Goal: Information Seeking & Learning: Learn about a topic

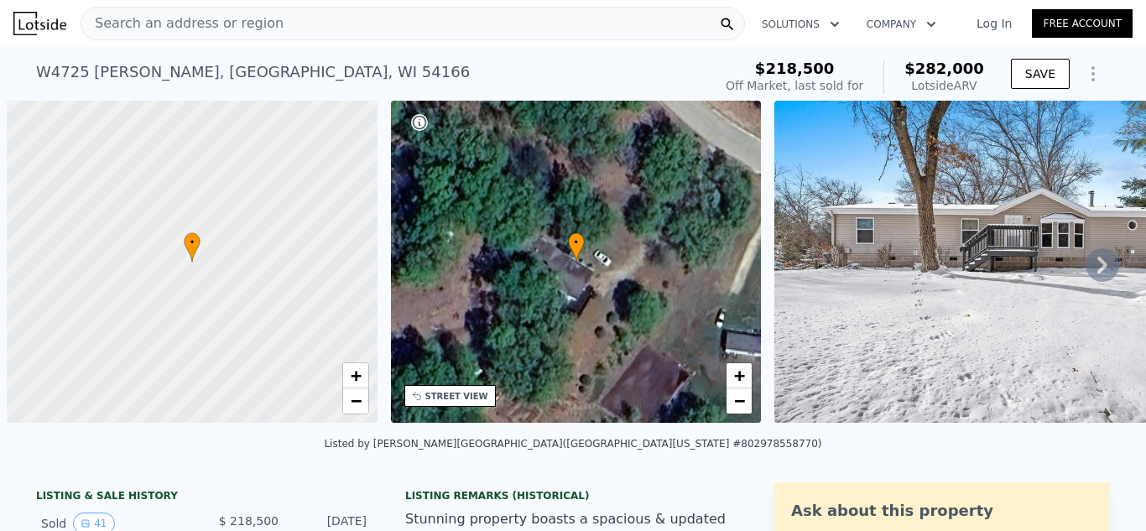
scroll to position [0, 7]
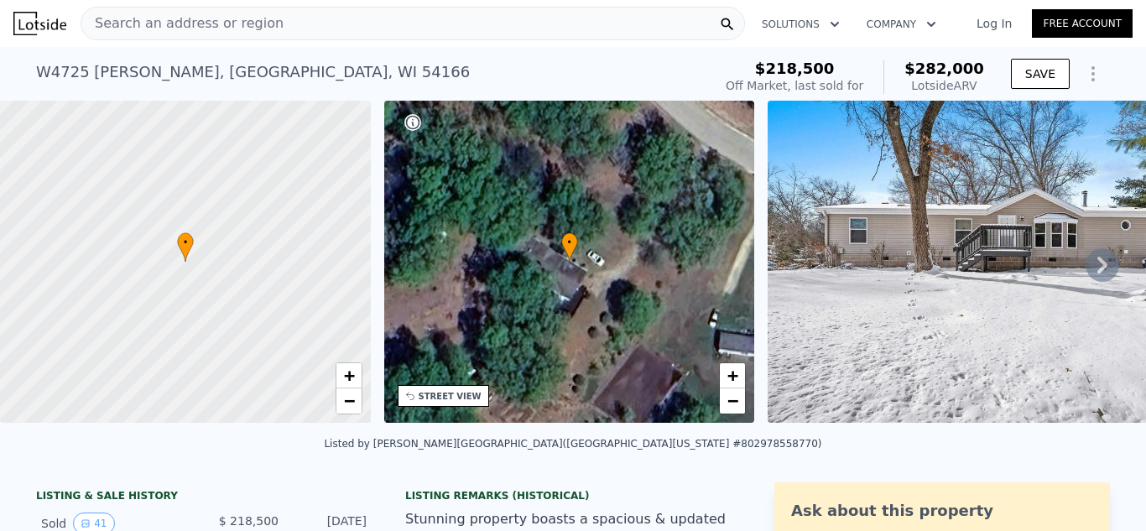
click at [154, 24] on span "Search an address or region" at bounding box center [182, 23] width 202 height 20
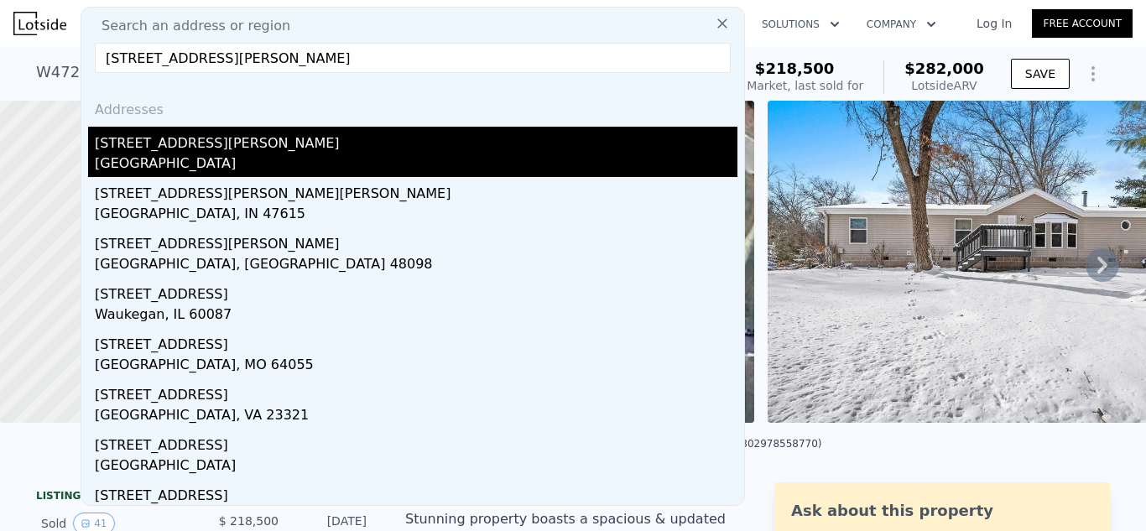
type input "[STREET_ADDRESS][PERSON_NAME]"
click at [164, 146] on div "[STREET_ADDRESS][PERSON_NAME]" at bounding box center [416, 140] width 642 height 27
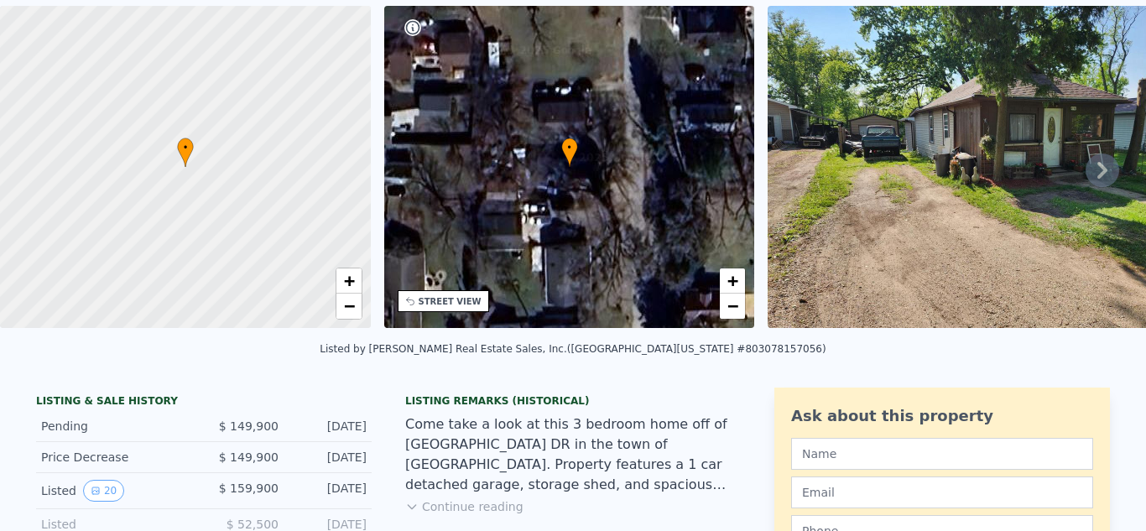
scroll to position [8, 0]
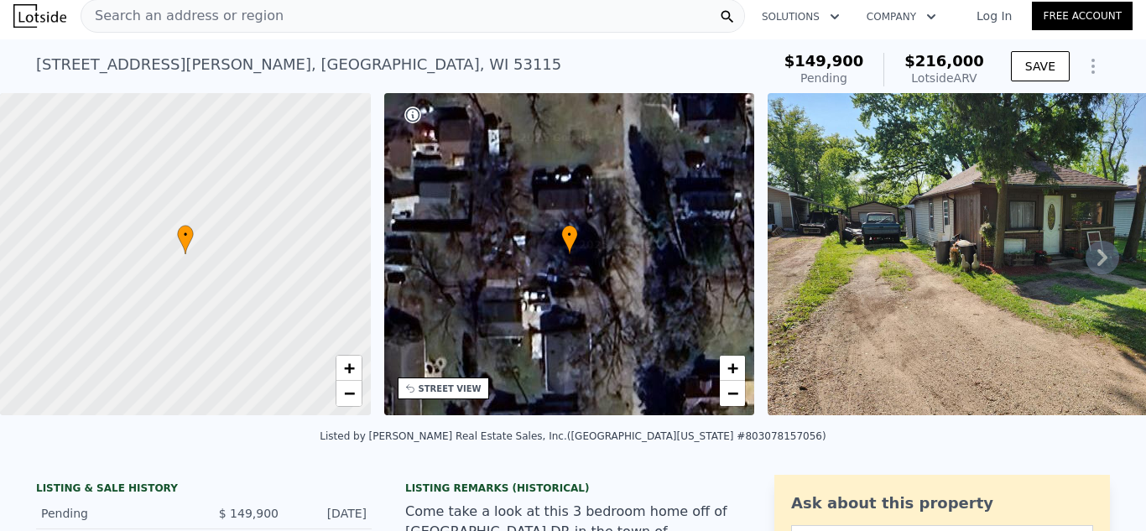
click at [269, 15] on div "Search an address or region" at bounding box center [413, 16] width 664 height 34
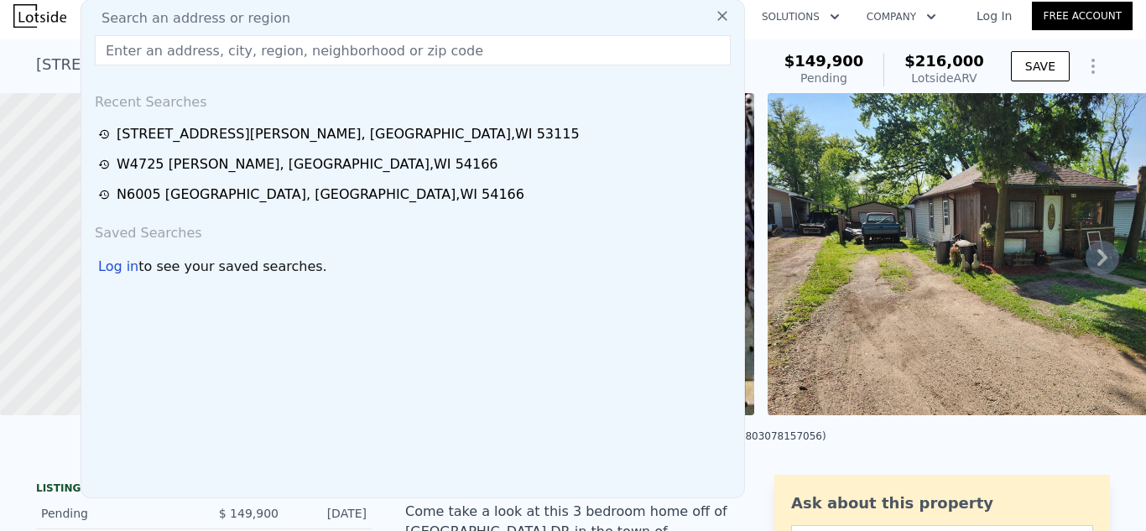
click at [215, 55] on input "text" at bounding box center [413, 50] width 636 height 30
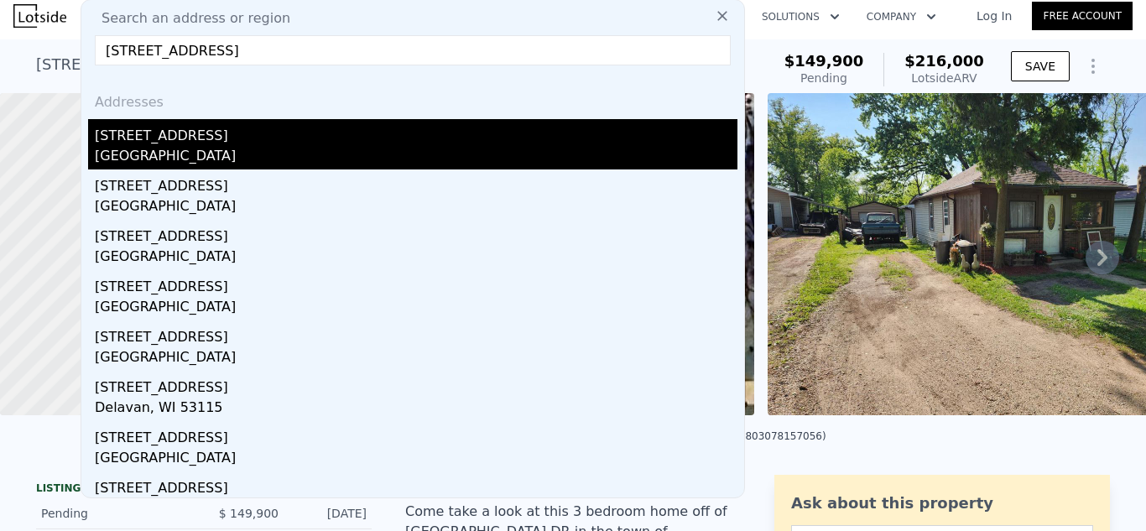
type input "[STREET_ADDRESS]"
click at [226, 153] on div "[GEOGRAPHIC_DATA]" at bounding box center [416, 157] width 642 height 23
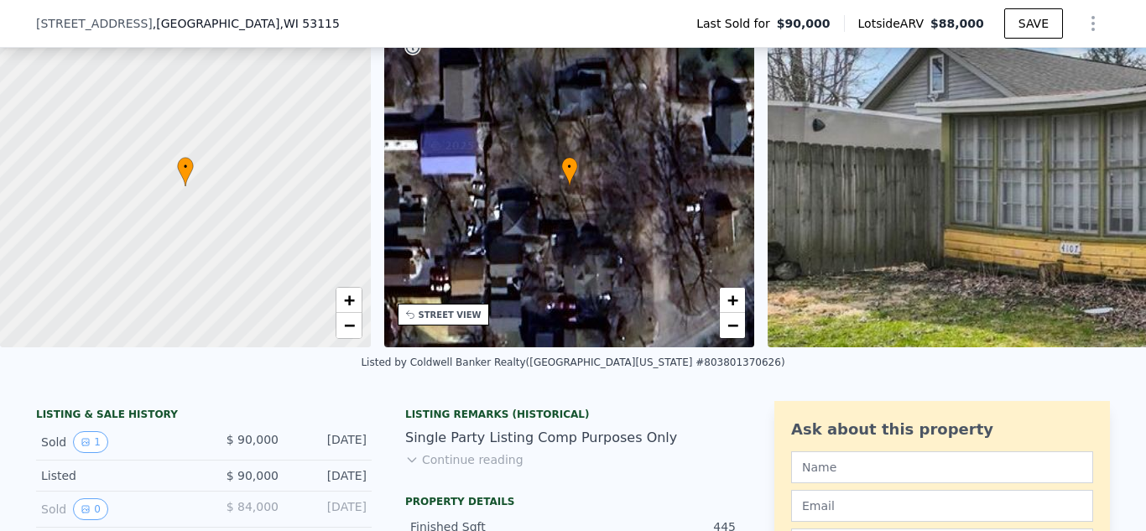
scroll to position [116, 0]
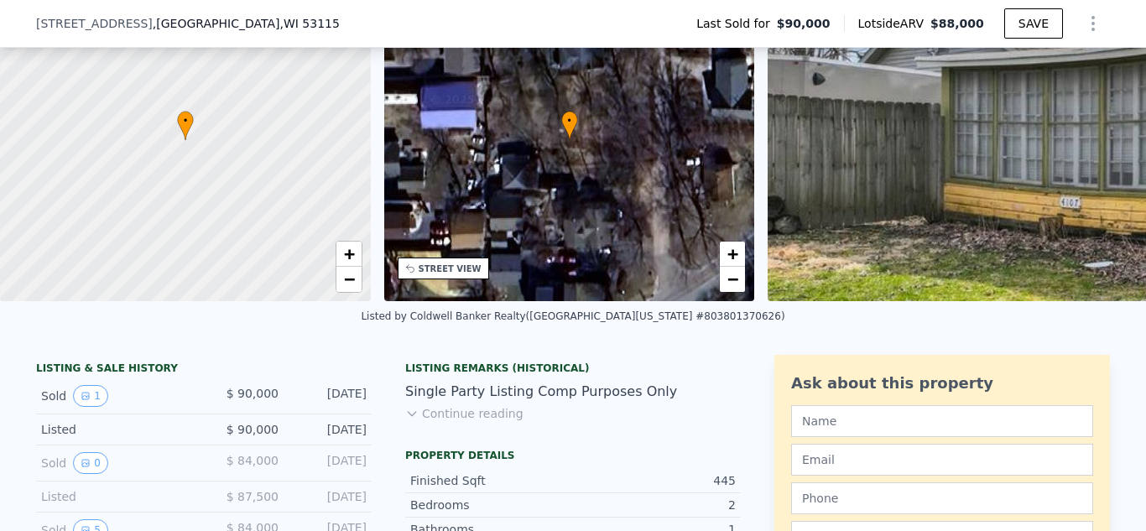
click at [494, 415] on button "Continue reading" at bounding box center [464, 413] width 118 height 17
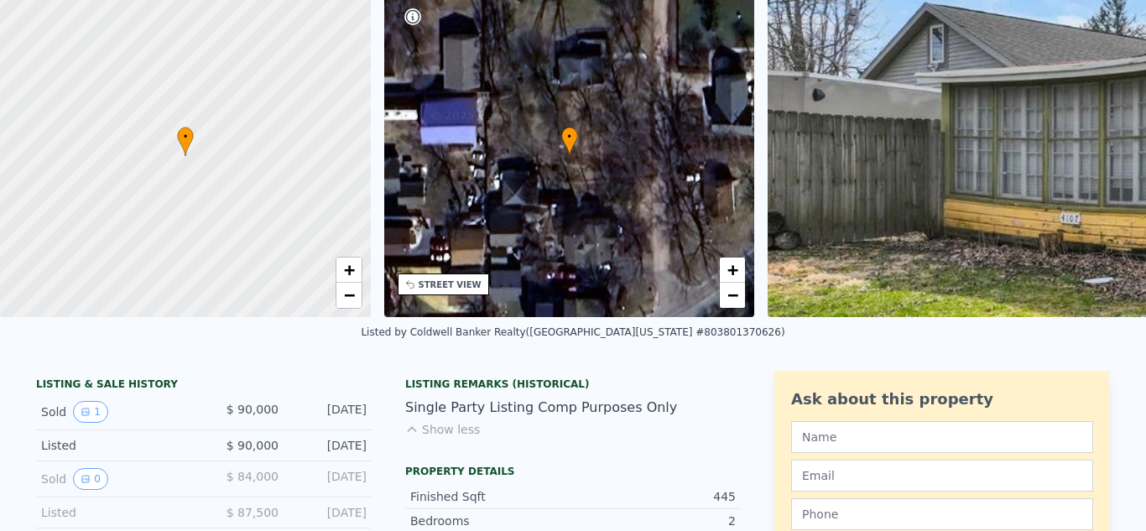
scroll to position [6, 0]
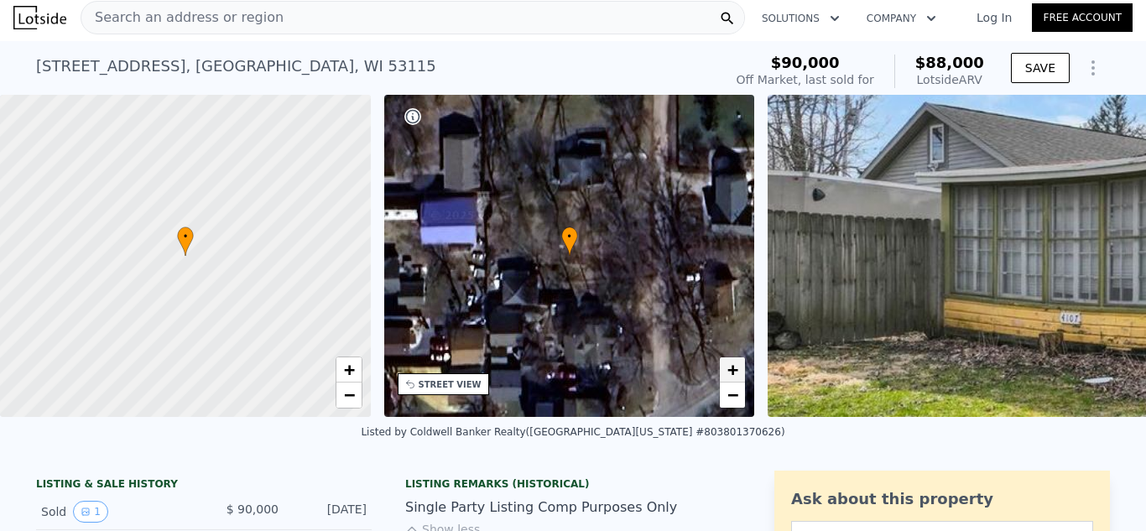
click at [729, 367] on span "+" at bounding box center [732, 369] width 11 height 21
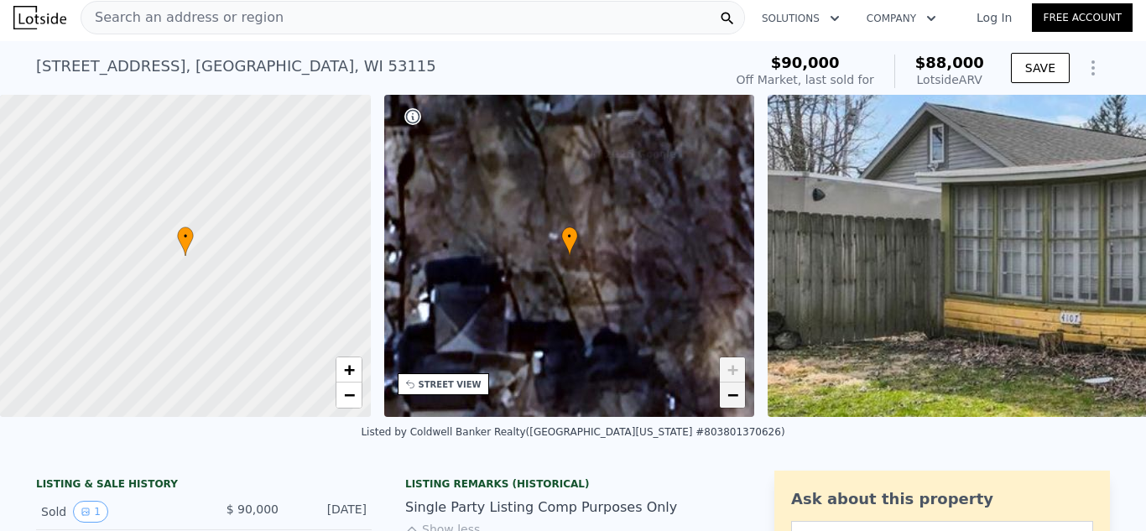
click at [739, 398] on link "−" at bounding box center [732, 394] width 25 height 25
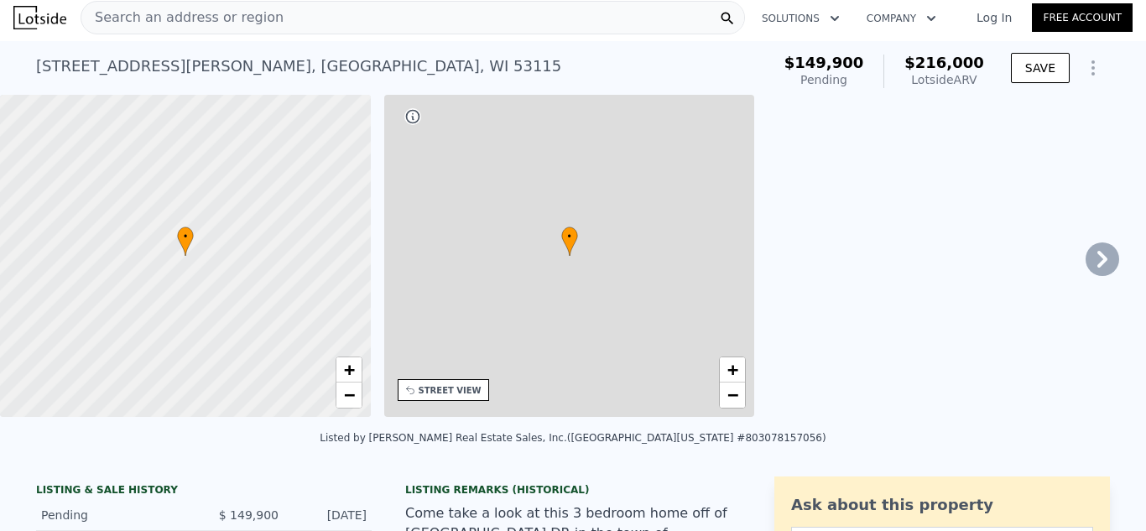
type input "3"
type input "1.5"
type input "10890"
checkbox input "true"
type input "$ 216,000"
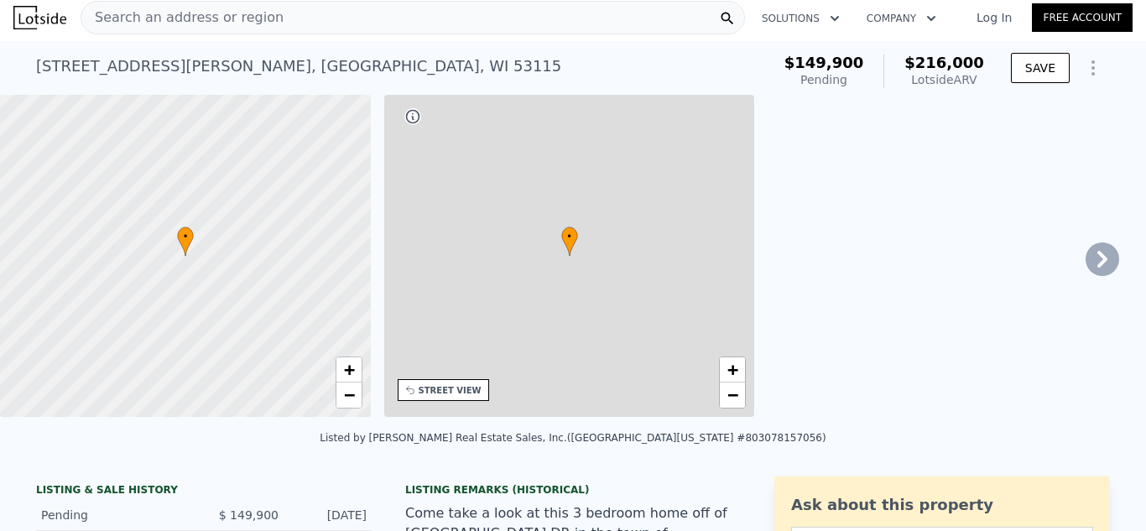
type input "$ 45,086"
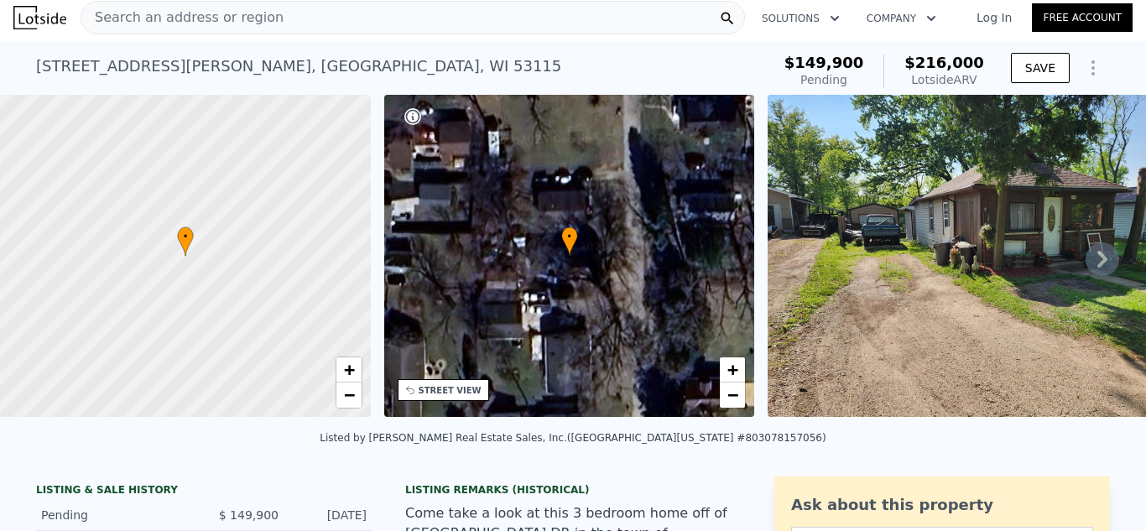
click at [1097, 247] on icon at bounding box center [1102, 259] width 34 height 34
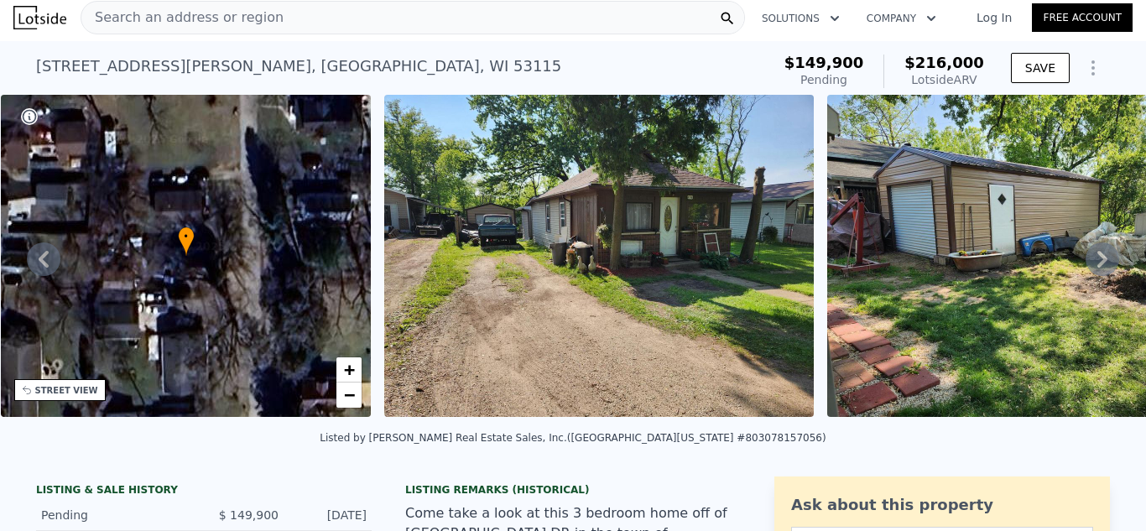
click at [1097, 247] on icon at bounding box center [1102, 259] width 34 height 34
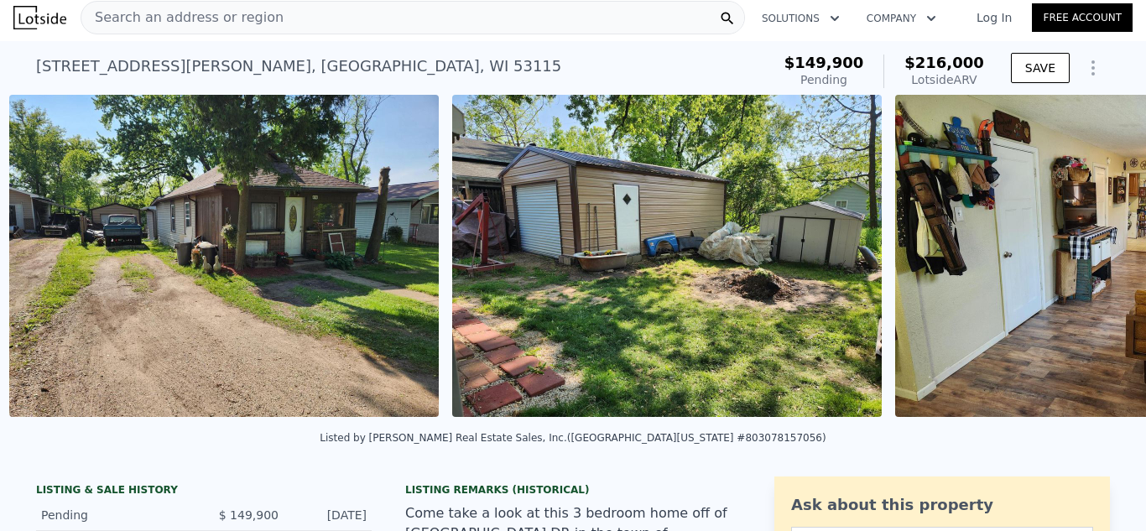
scroll to position [0, 767]
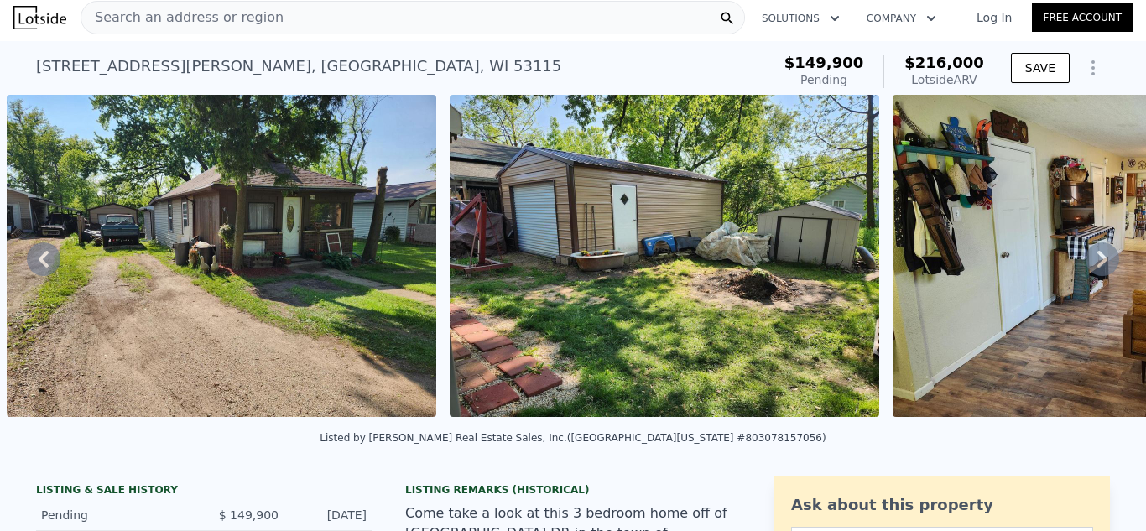
click at [1097, 247] on icon at bounding box center [1102, 259] width 34 height 34
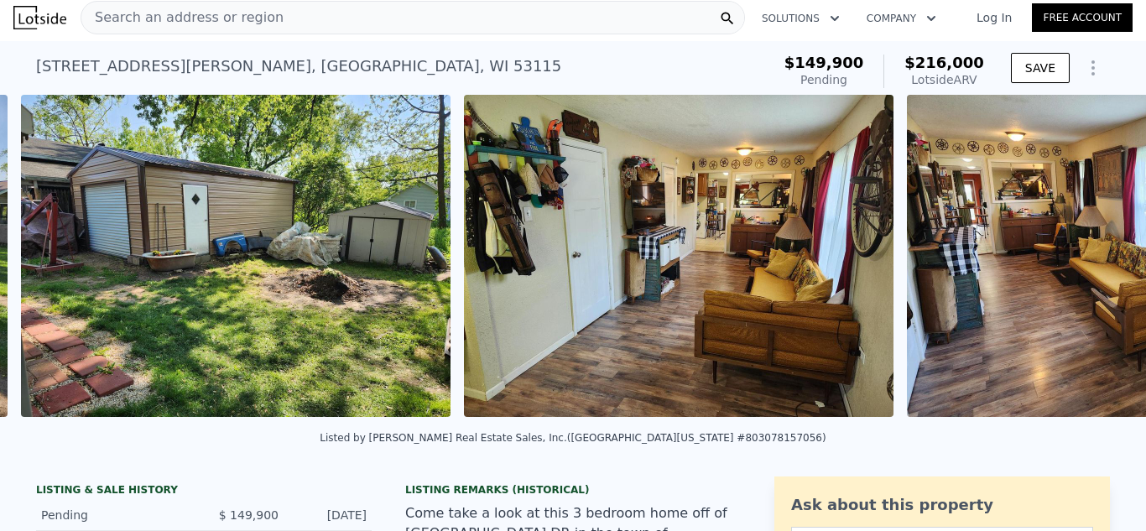
scroll to position [0, 1210]
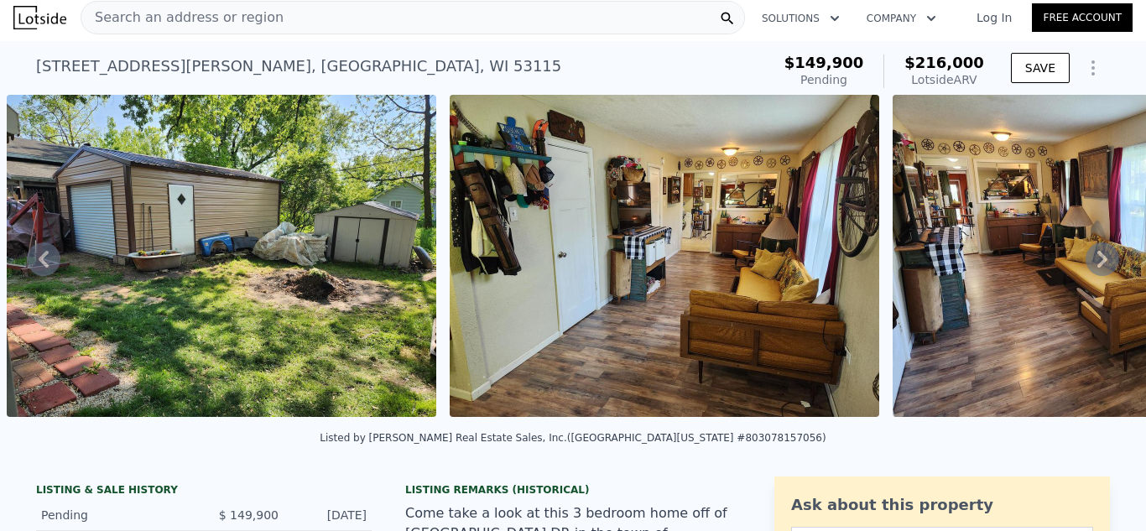
click at [1097, 247] on icon at bounding box center [1102, 259] width 34 height 34
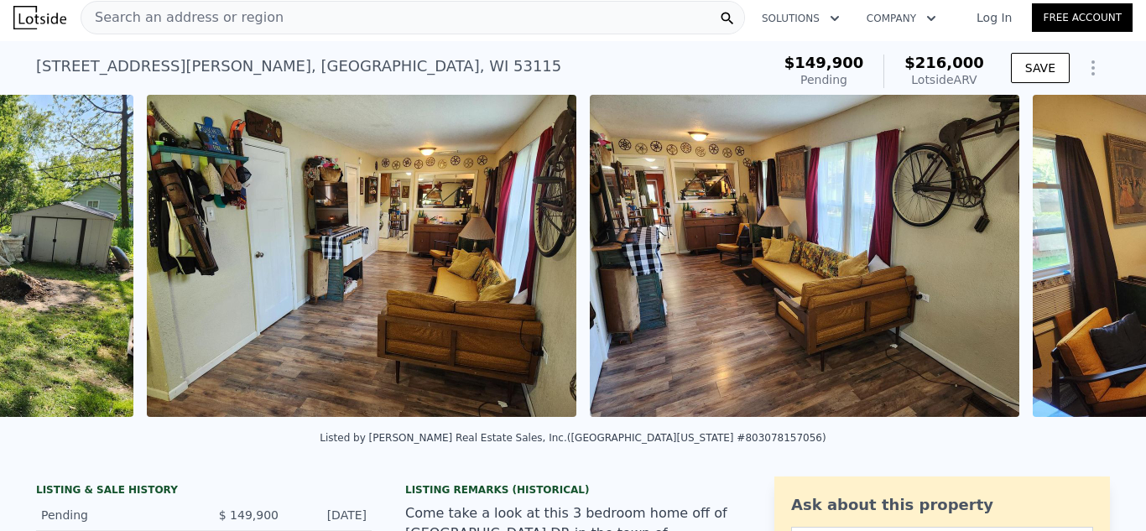
scroll to position [0, 1653]
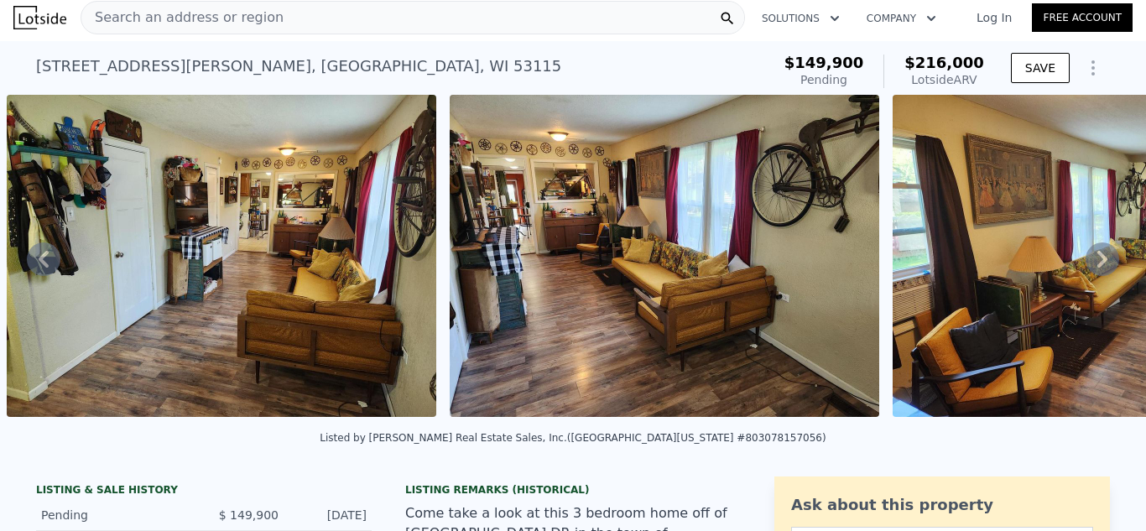
click at [1097, 247] on icon at bounding box center [1102, 259] width 34 height 34
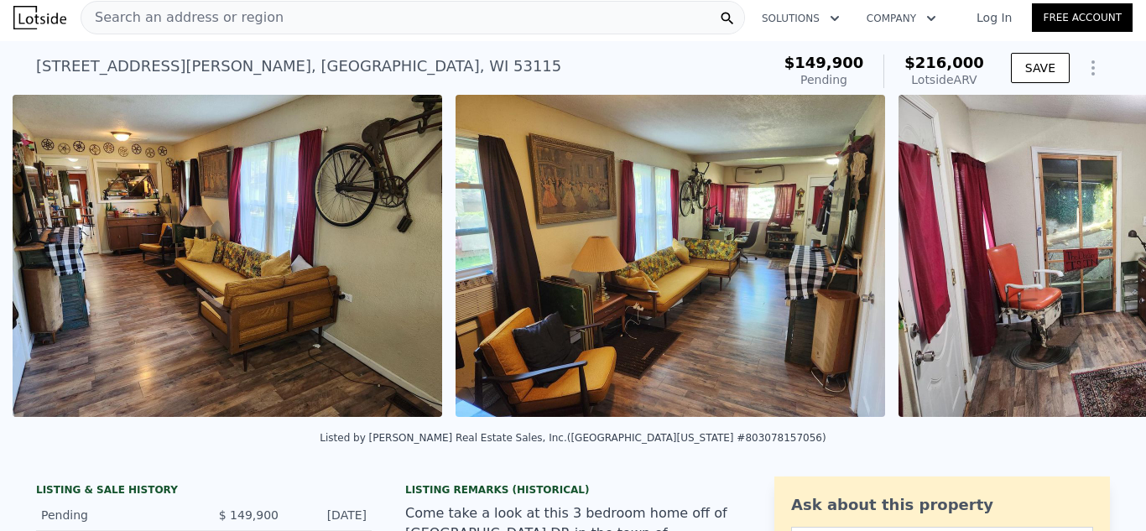
scroll to position [0, 2096]
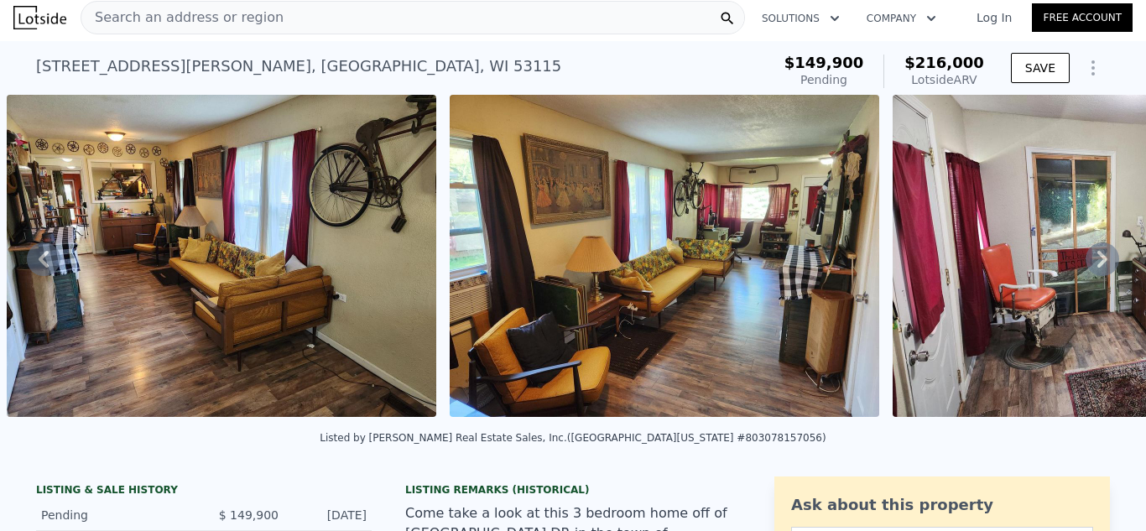
click at [1097, 247] on icon at bounding box center [1102, 259] width 34 height 34
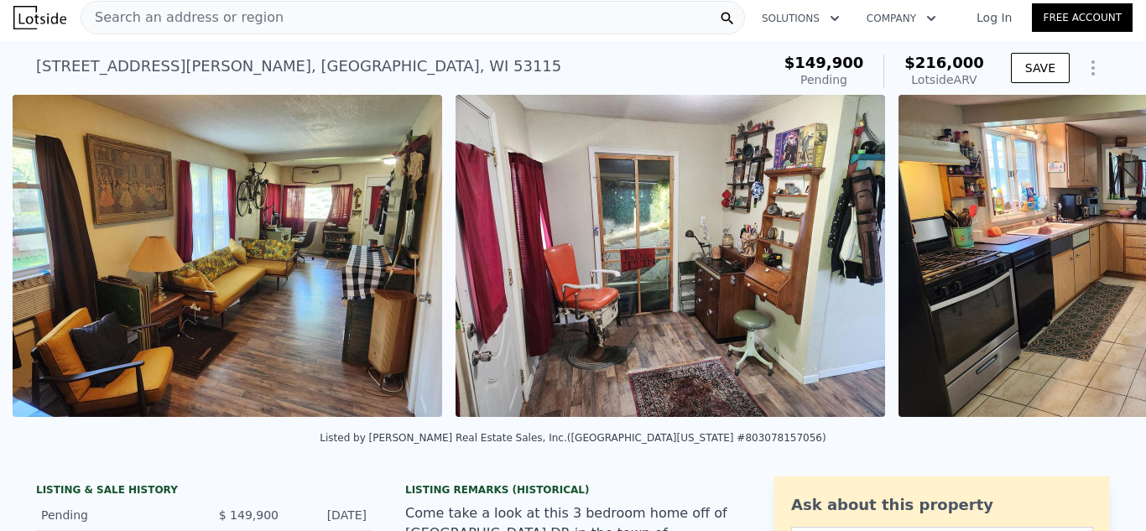
scroll to position [0, 2539]
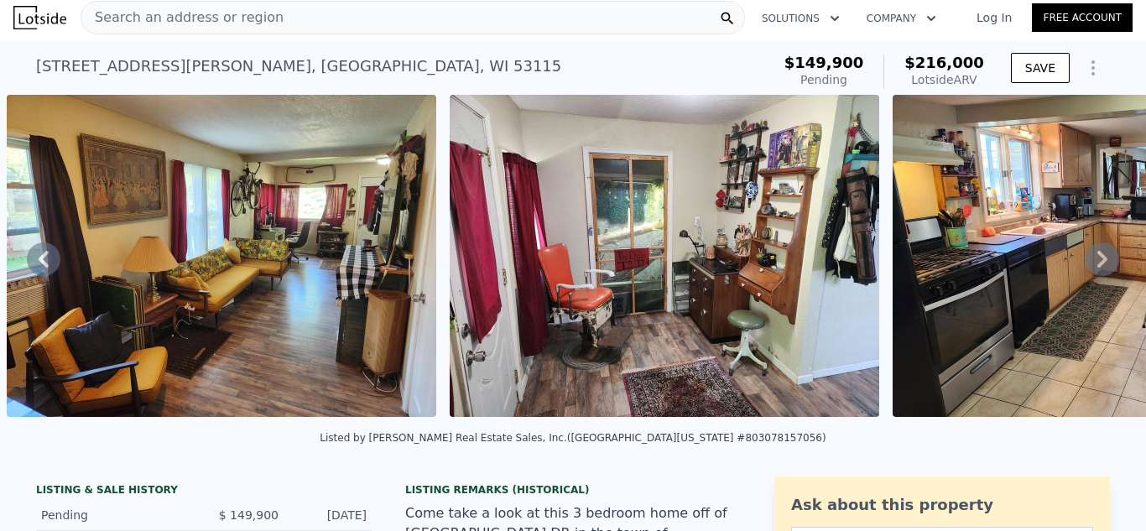
click at [1100, 262] on icon at bounding box center [1102, 259] width 10 height 17
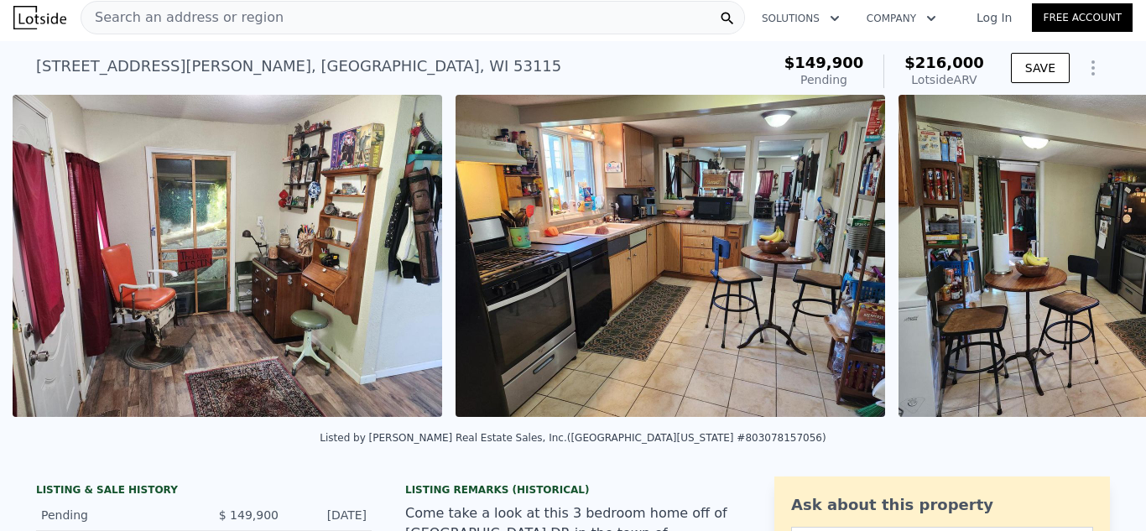
scroll to position [0, 2982]
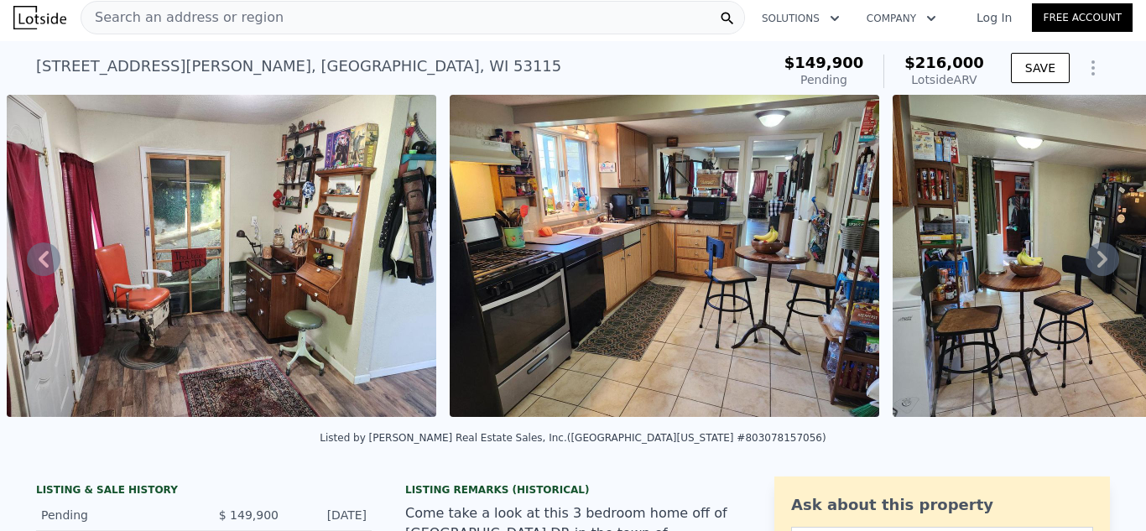
click at [1100, 262] on icon at bounding box center [1102, 259] width 10 height 17
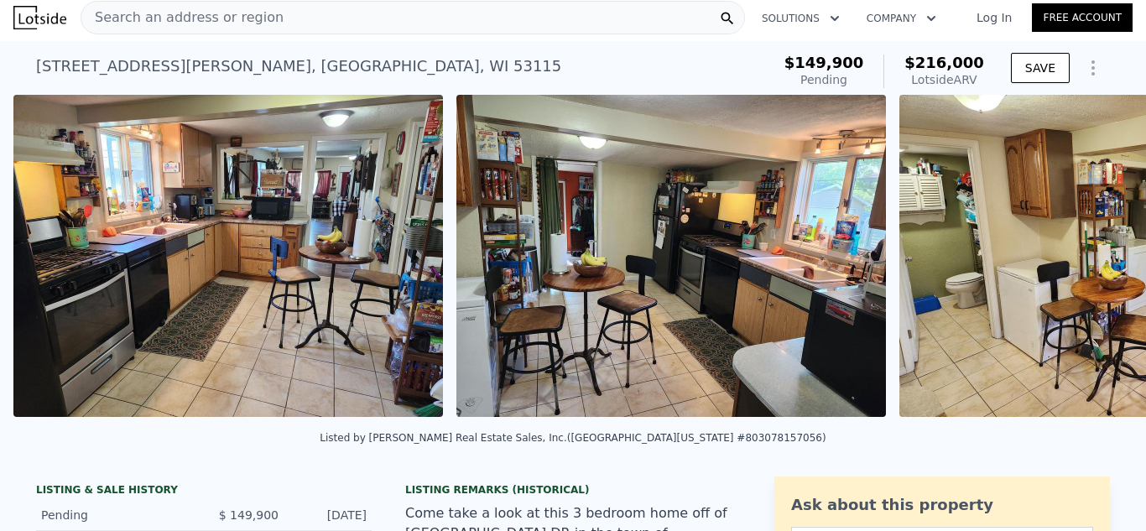
scroll to position [0, 3425]
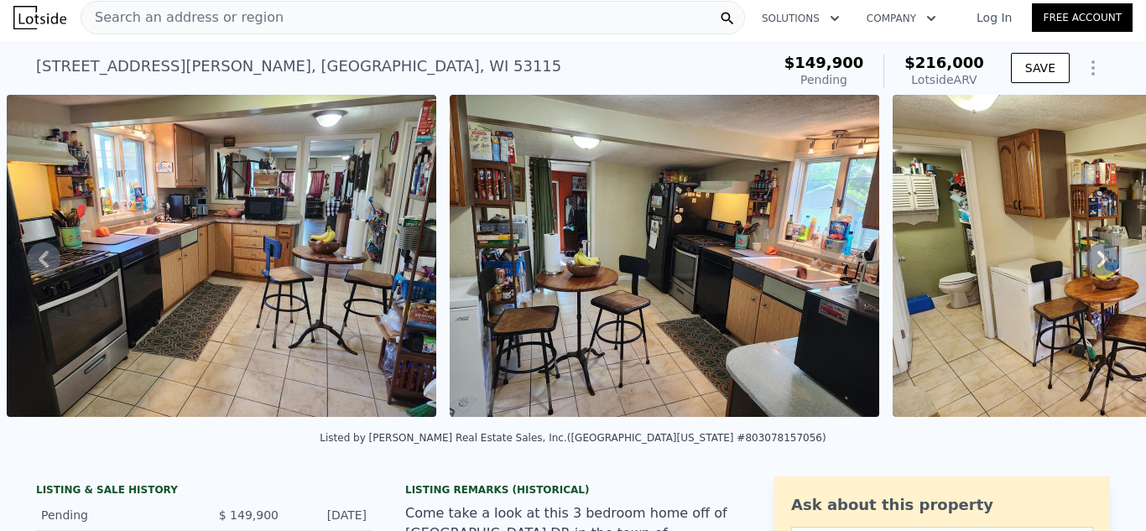
click at [1100, 263] on icon at bounding box center [1102, 259] width 10 height 17
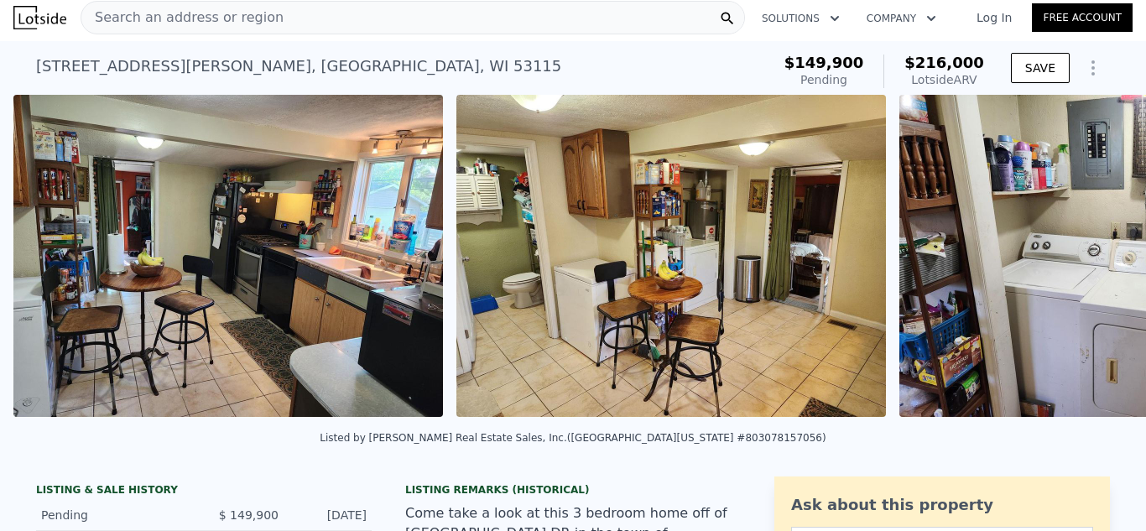
scroll to position [0, 3867]
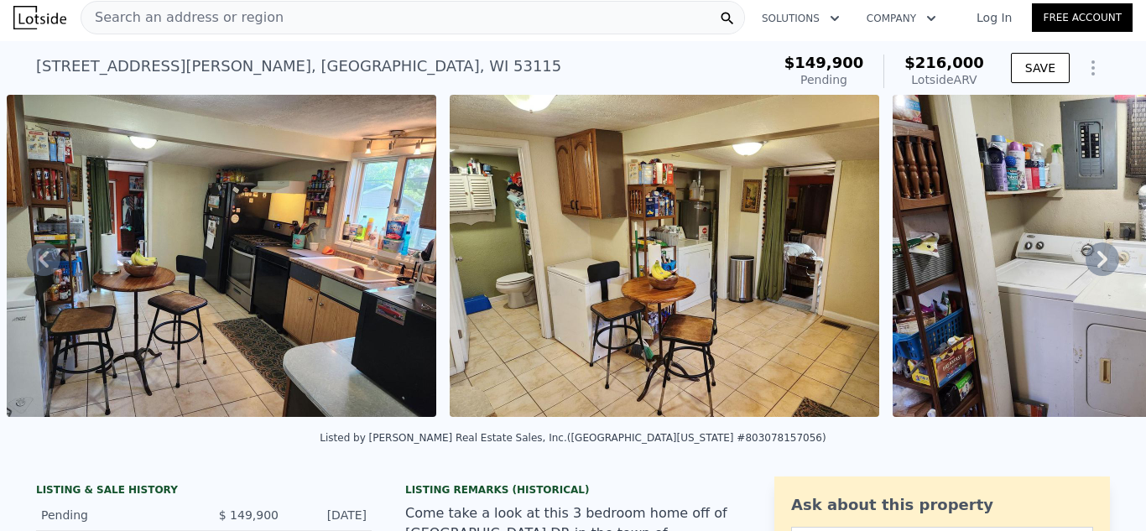
click at [1100, 264] on icon at bounding box center [1102, 259] width 10 height 17
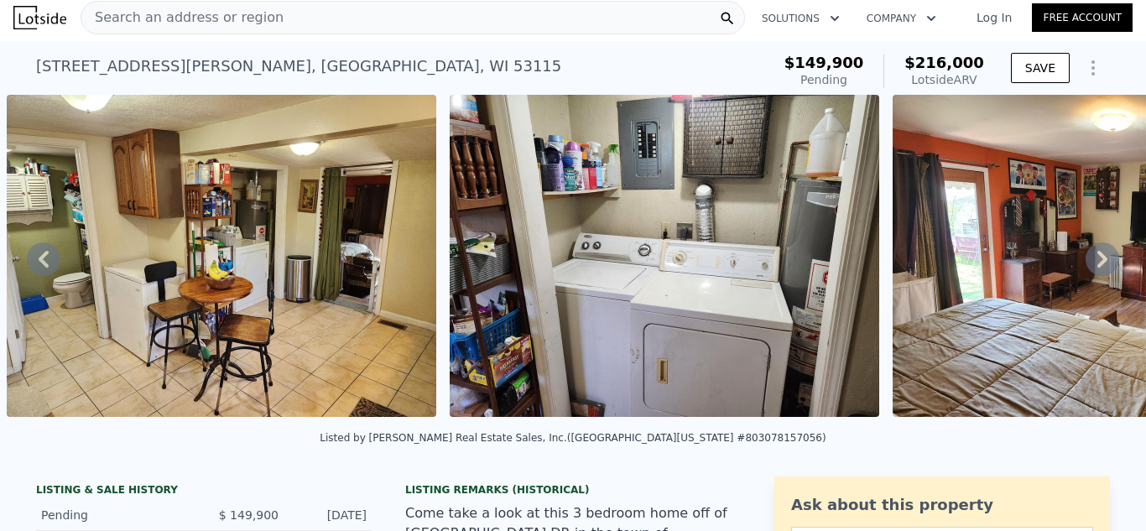
click at [1100, 264] on icon at bounding box center [1102, 259] width 10 height 17
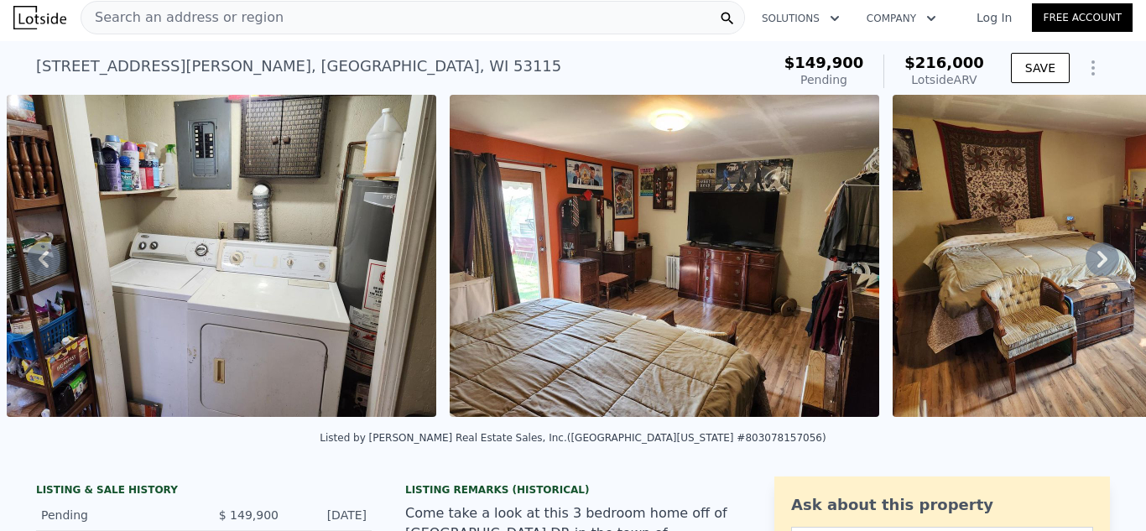
click at [1100, 264] on icon at bounding box center [1102, 259] width 10 height 17
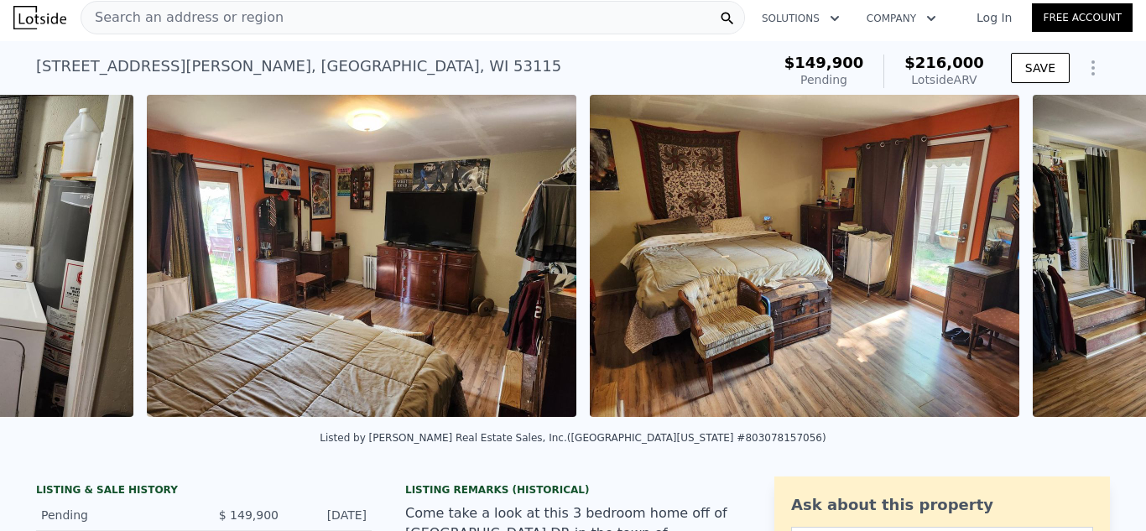
scroll to position [0, 5196]
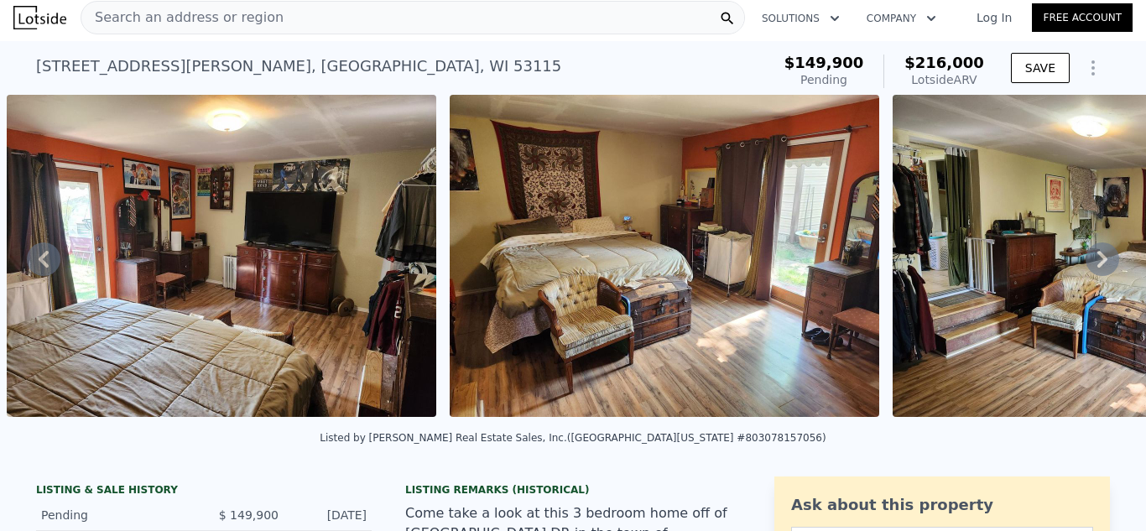
click at [1100, 264] on icon at bounding box center [1102, 259] width 10 height 17
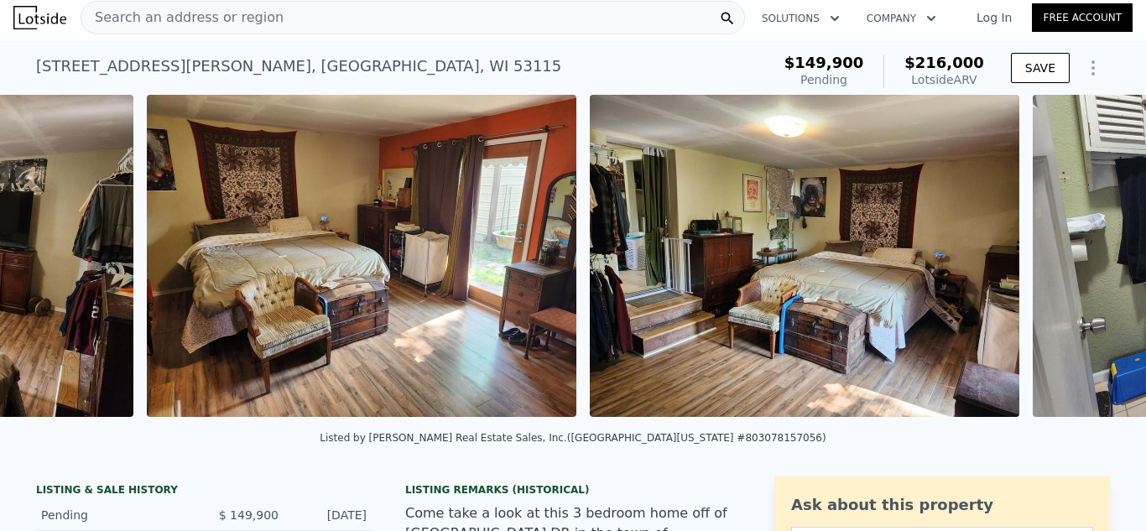
scroll to position [0, 5639]
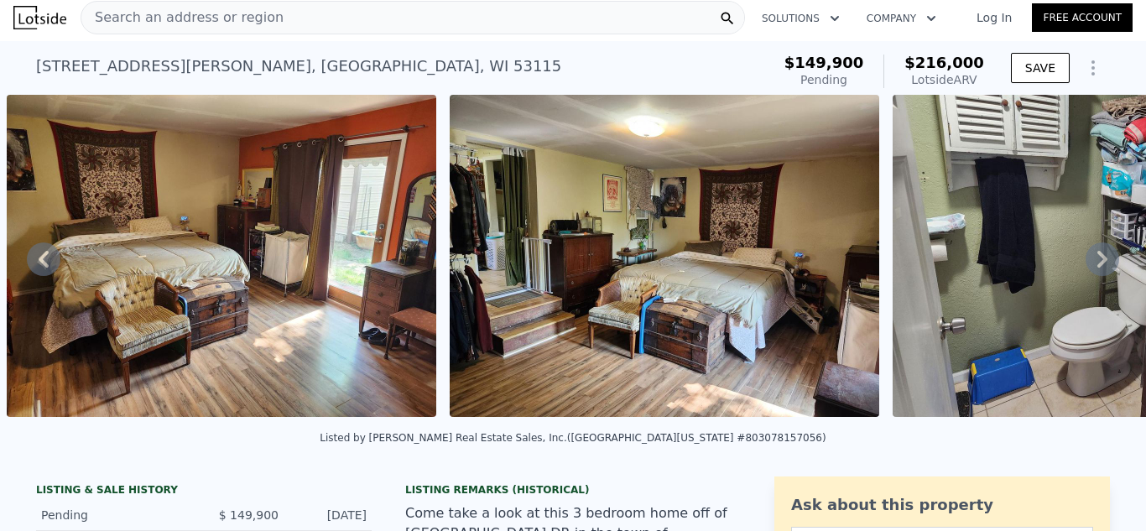
click at [1100, 264] on icon at bounding box center [1102, 259] width 10 height 17
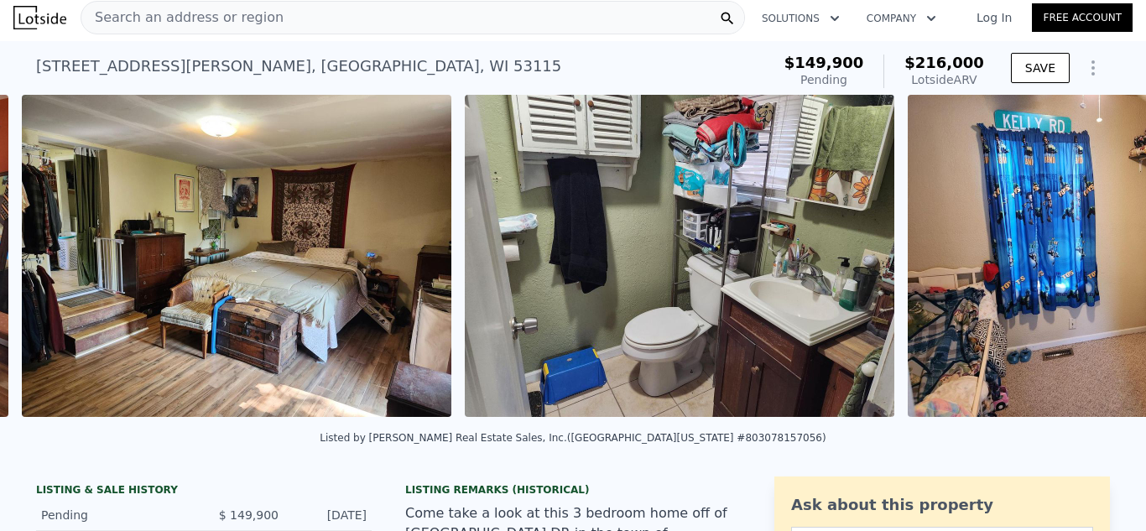
scroll to position [0, 6082]
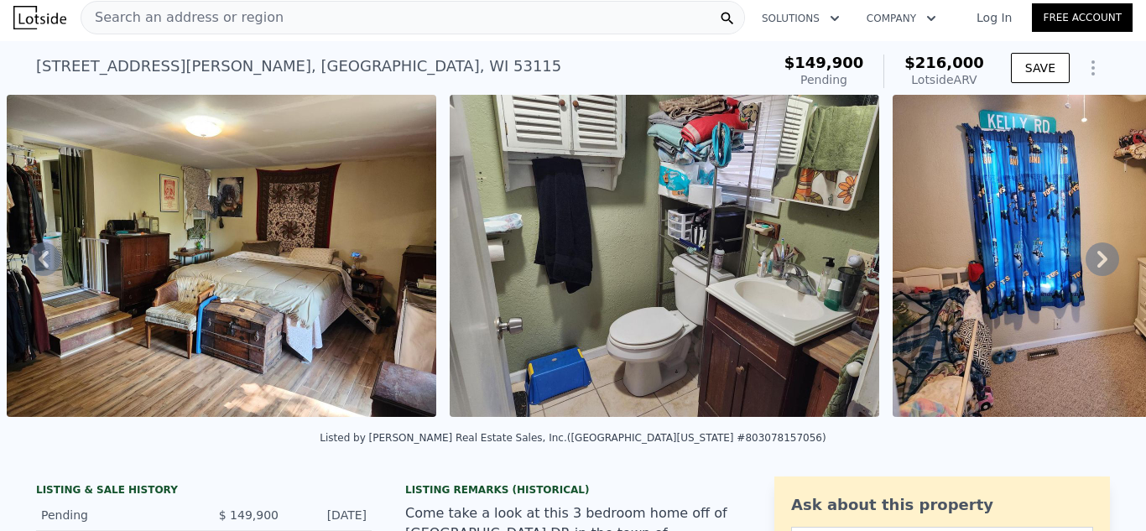
click at [1100, 264] on icon at bounding box center [1102, 259] width 10 height 17
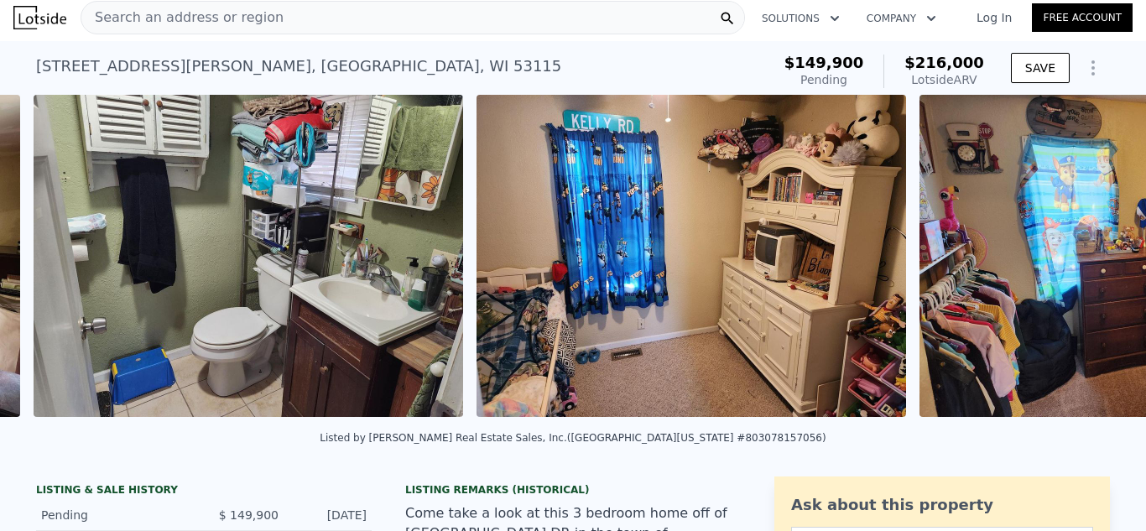
scroll to position [0, 6525]
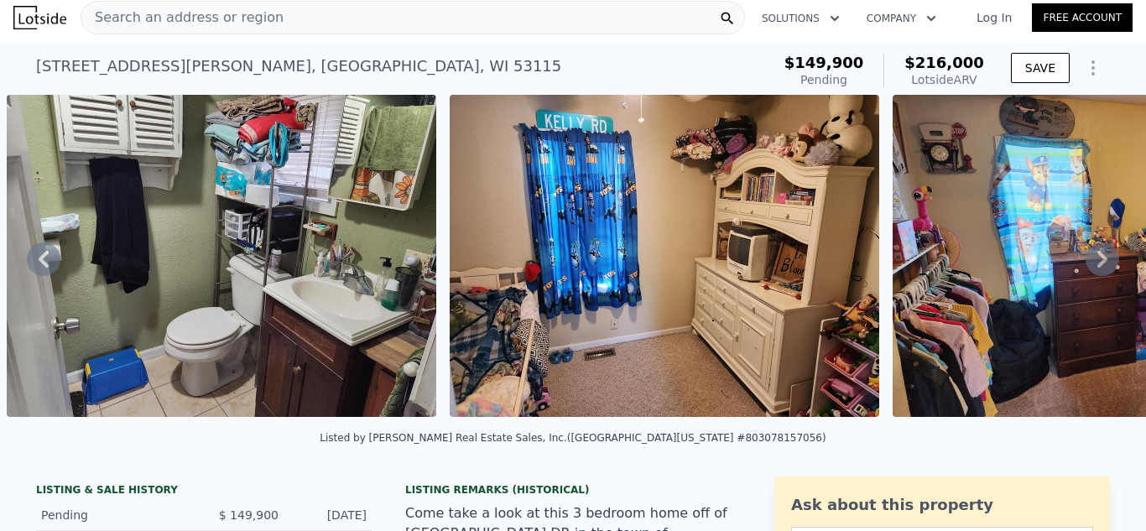
click at [1100, 264] on icon at bounding box center [1102, 259] width 10 height 17
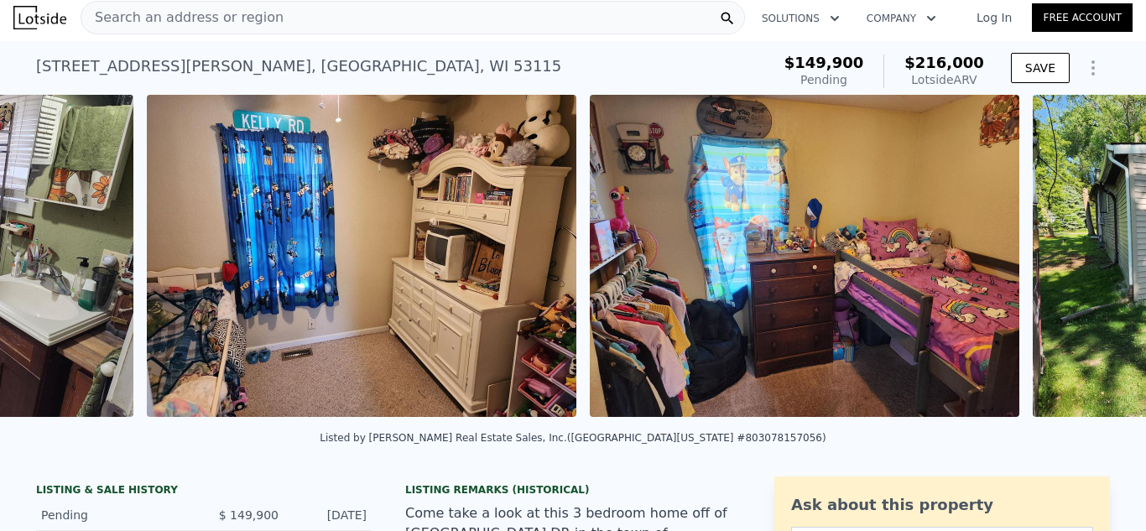
scroll to position [0, 6967]
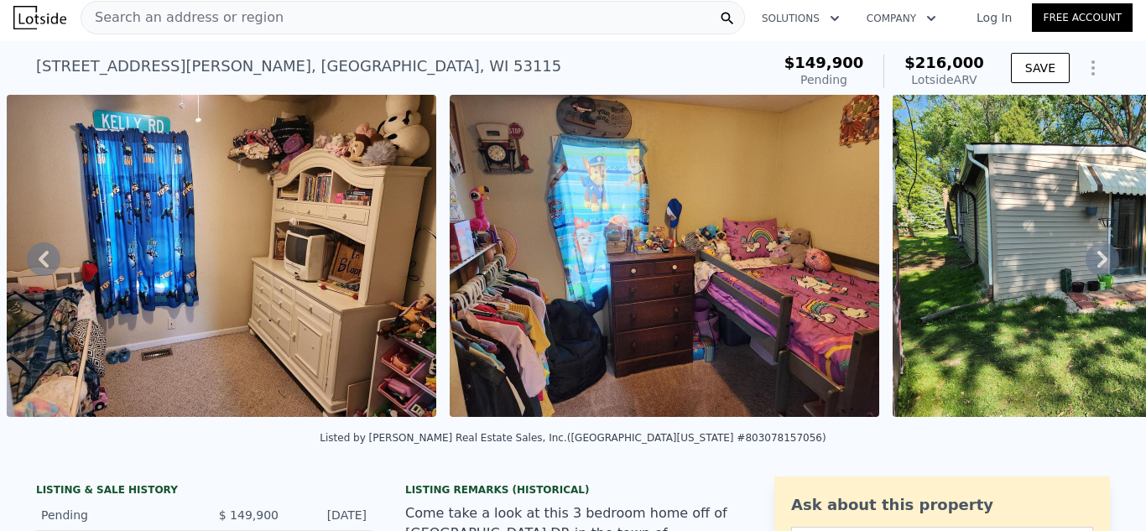
click at [1100, 264] on icon at bounding box center [1102, 259] width 10 height 17
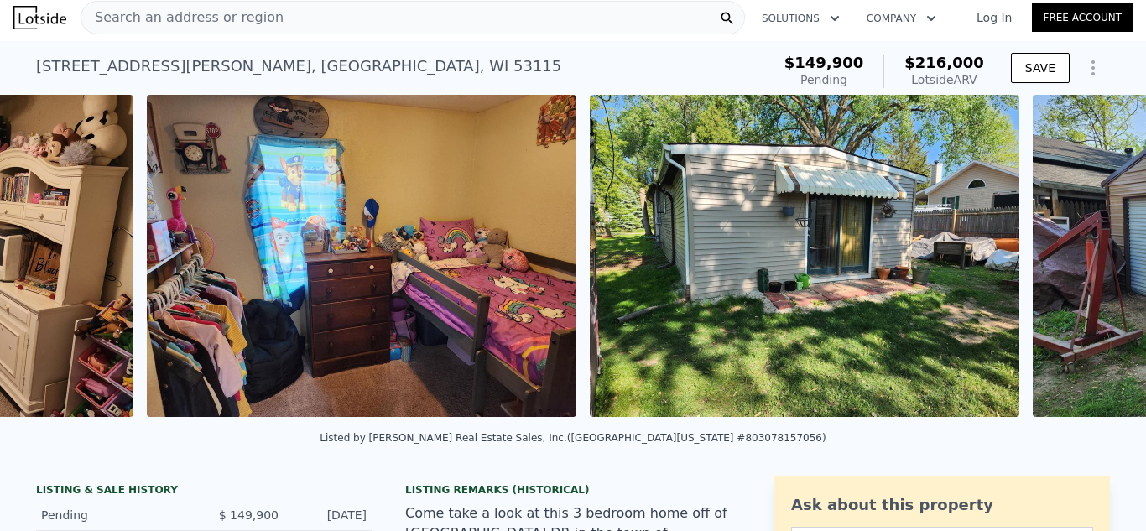
scroll to position [0, 7410]
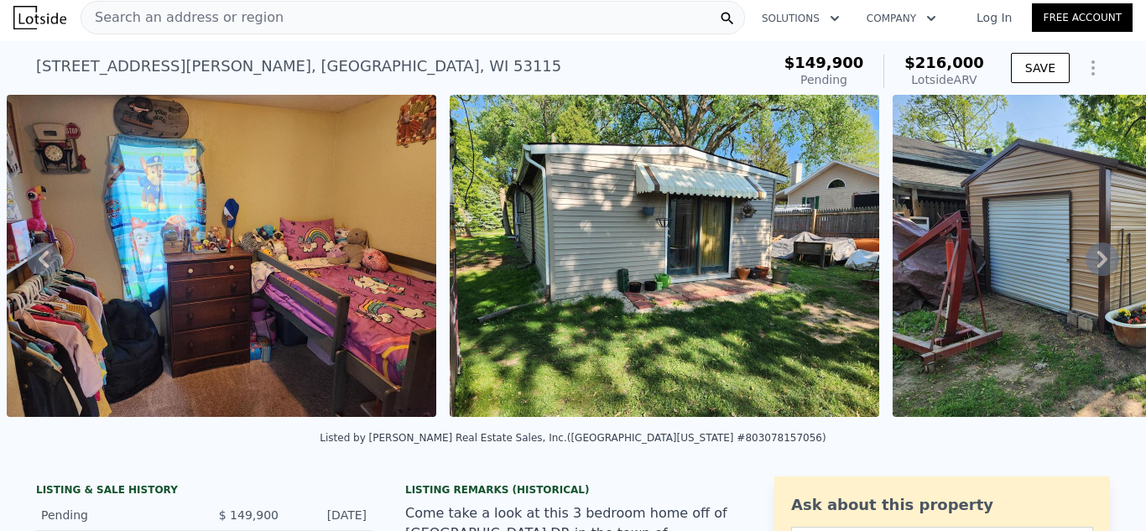
click at [1100, 264] on icon at bounding box center [1102, 259] width 10 height 17
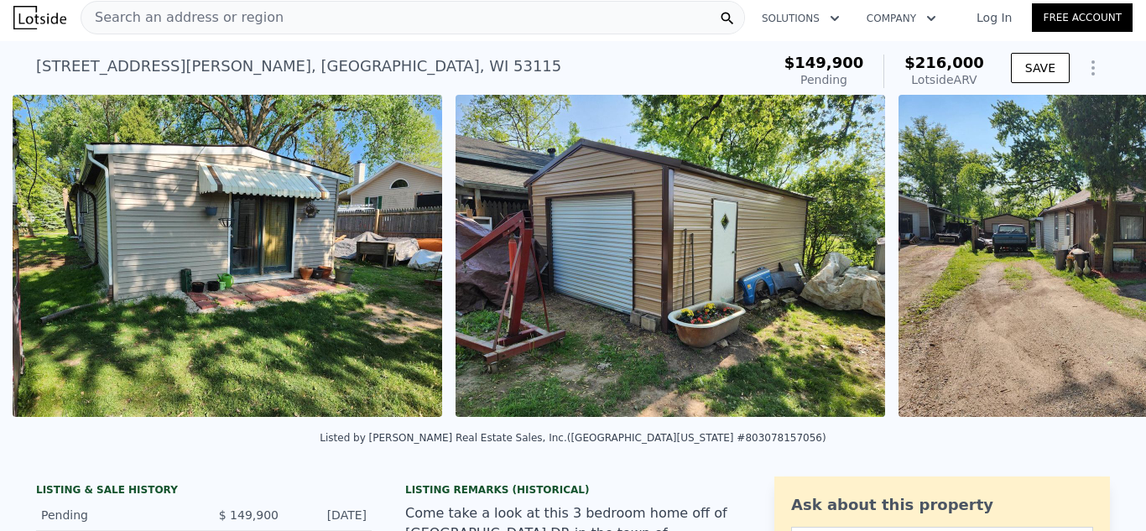
scroll to position [0, 7853]
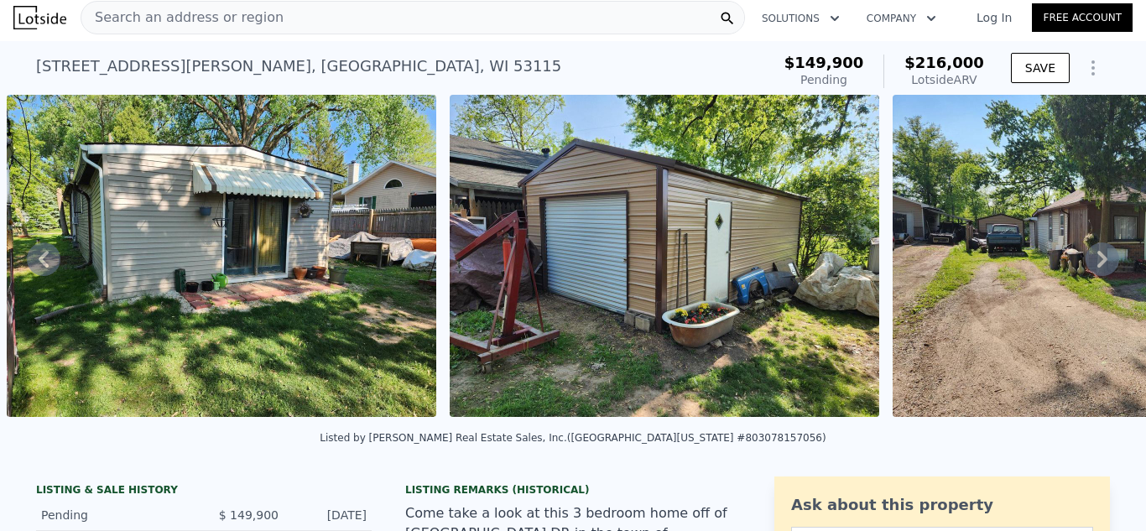
click at [1100, 264] on icon at bounding box center [1102, 259] width 10 height 17
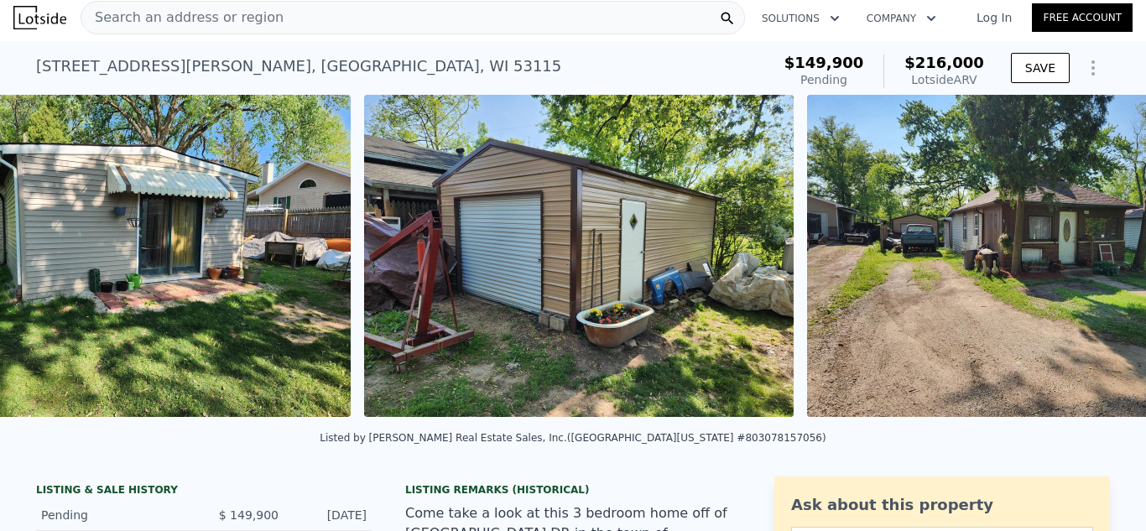
scroll to position [0, 8296]
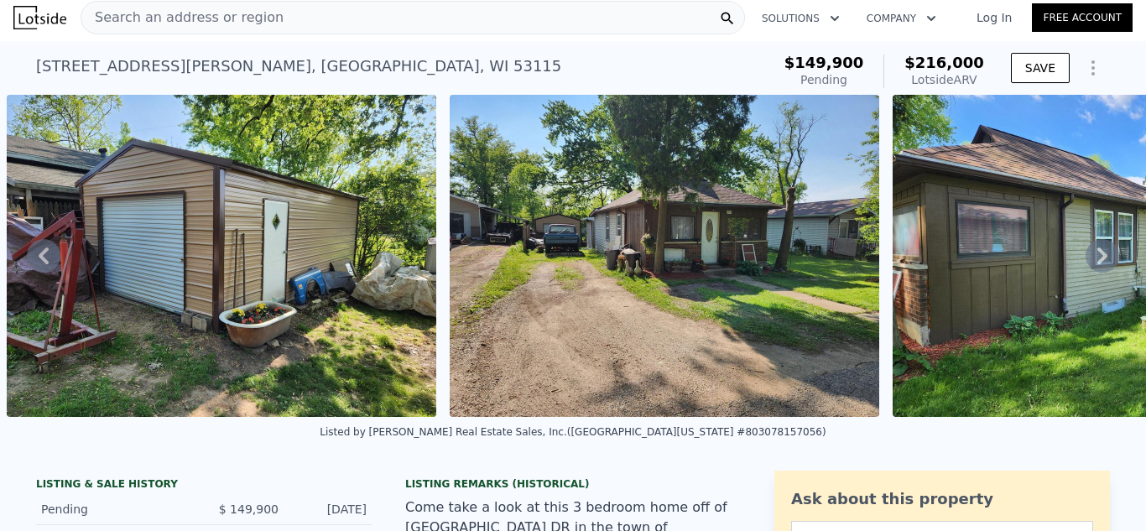
click at [1100, 264] on icon at bounding box center [1102, 256] width 34 height 34
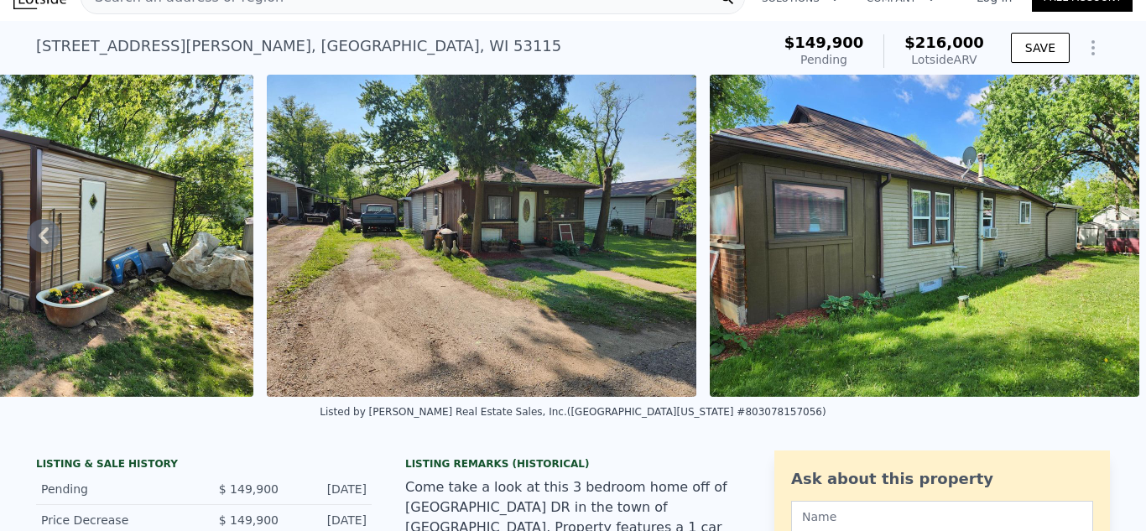
scroll to position [32, 0]
